Goal: Browse casually

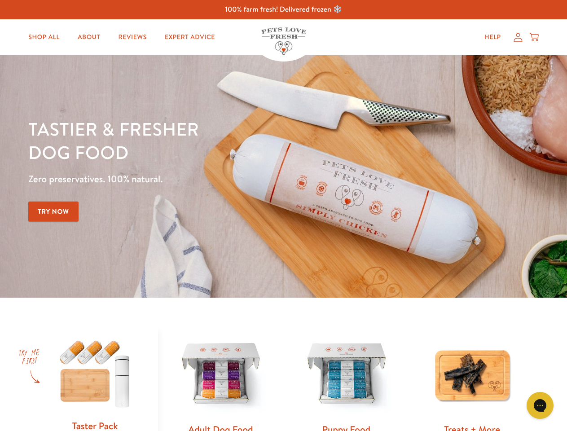
click at [283, 215] on div "Tastier & fresher dog food Zero preservatives. 100% natural. Try Now" at bounding box center [198, 176] width 340 height 118
click at [540, 405] on icon "Open gorgias live chat" at bounding box center [539, 405] width 9 height 9
